Goal: Transaction & Acquisition: Purchase product/service

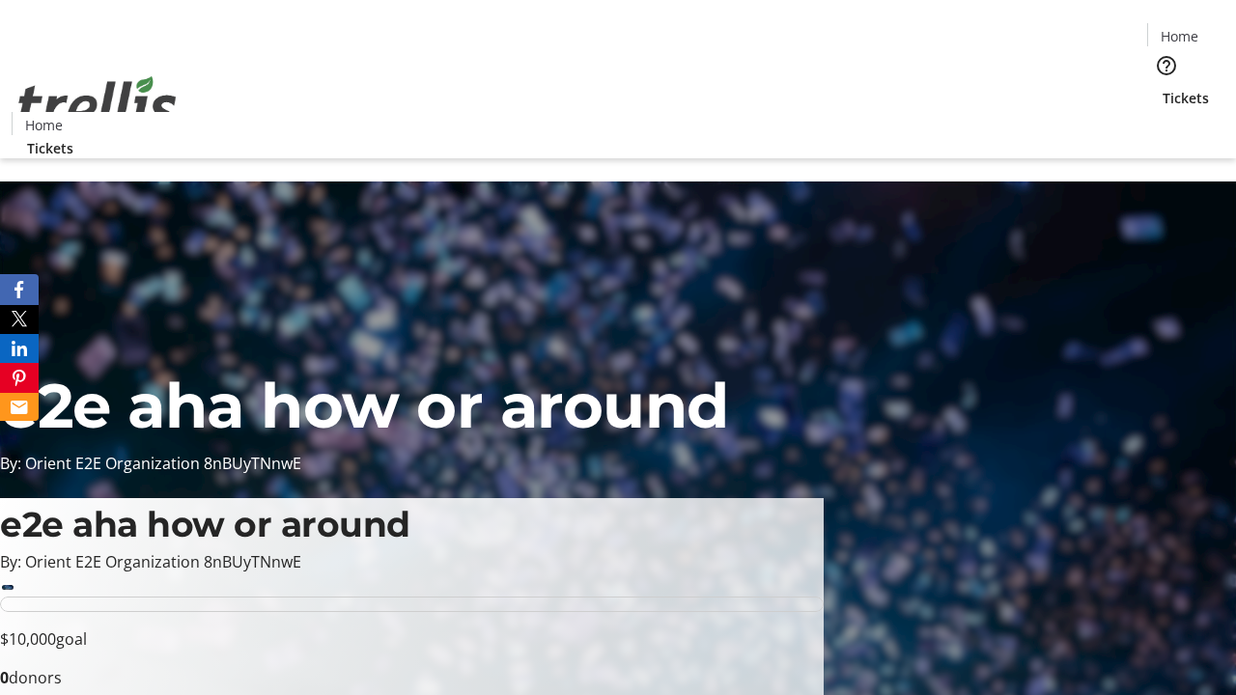
click at [1163, 88] on span "Tickets" at bounding box center [1186, 98] width 46 height 20
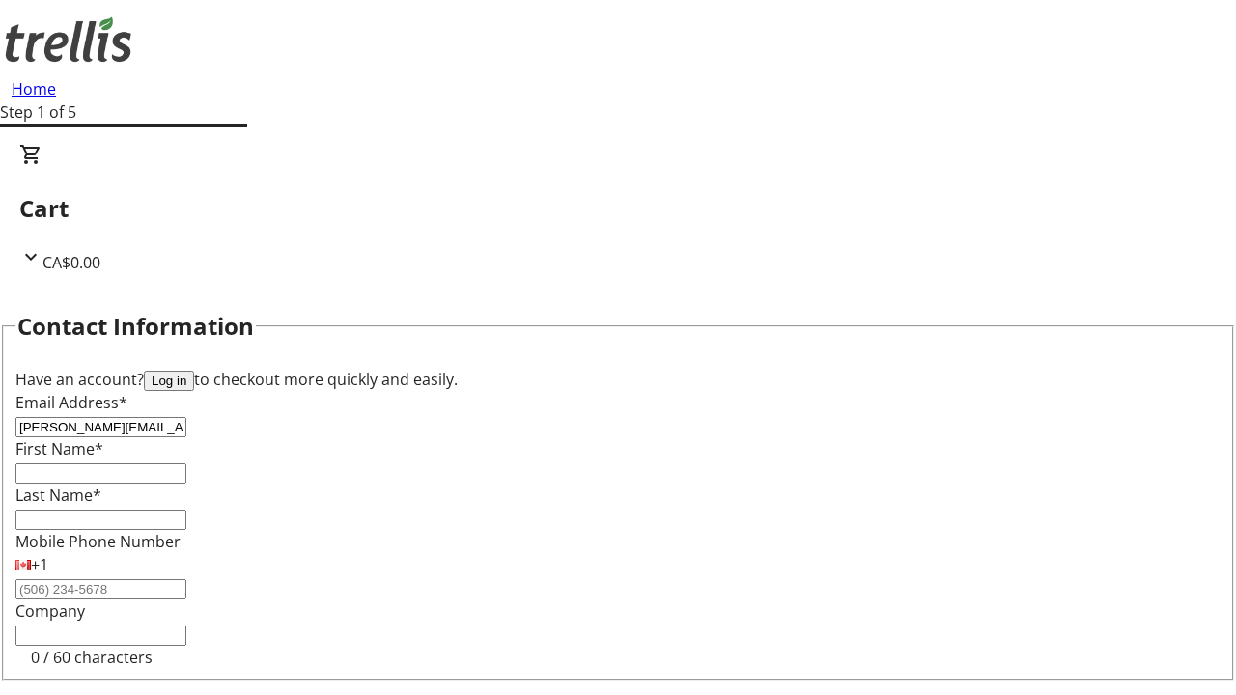
type input "[PERSON_NAME][EMAIL_ADDRESS][DOMAIN_NAME]"
type input "[PERSON_NAME]"
